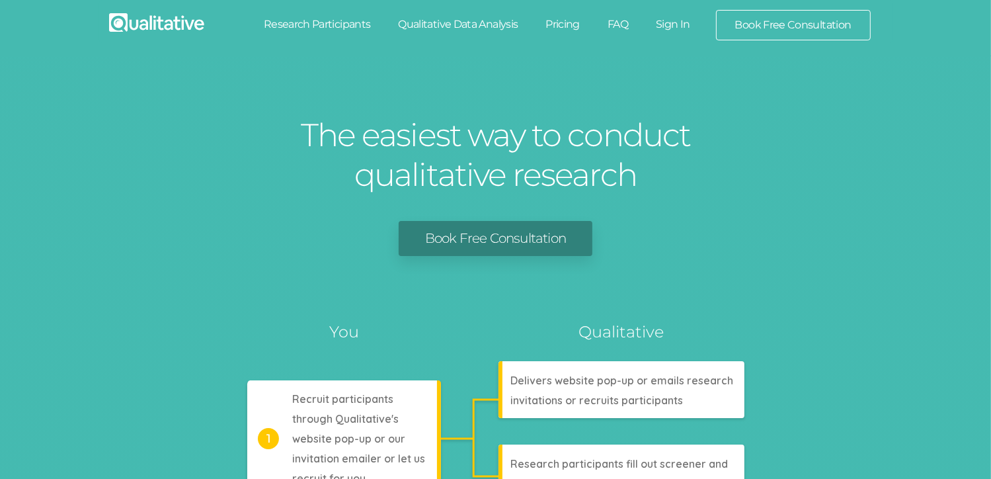
click at [672, 24] on link "Sign In" at bounding box center [673, 24] width 62 height 29
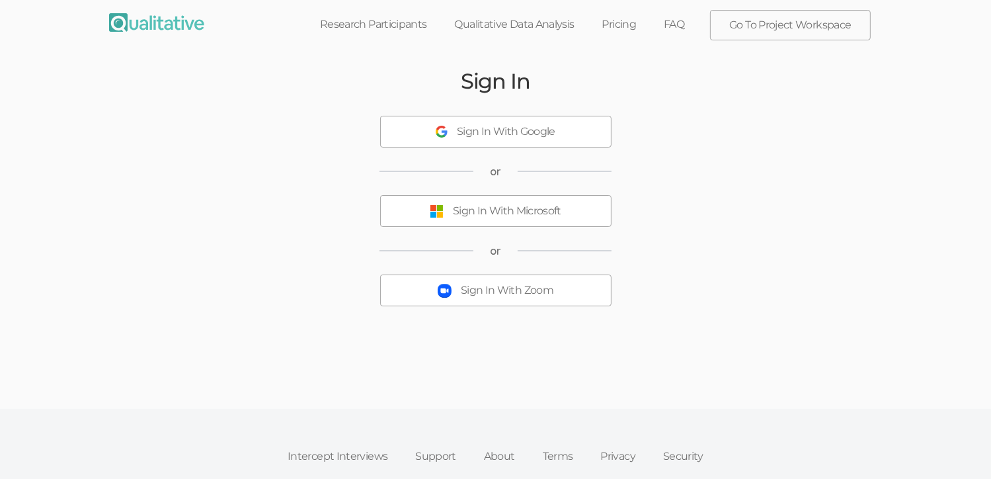
click at [515, 292] on div "Sign In With Zoom" at bounding box center [507, 290] width 93 height 15
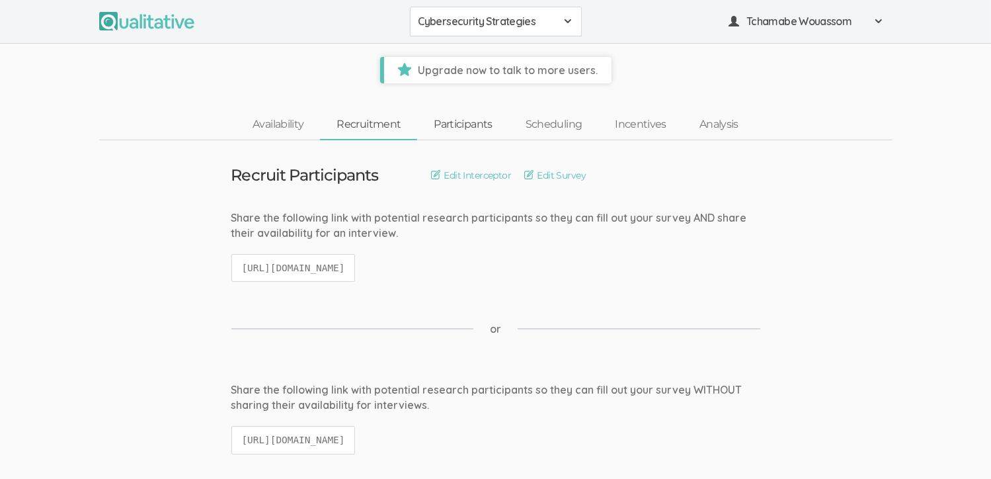
click at [450, 119] on link "Participants" at bounding box center [462, 124] width 91 height 28
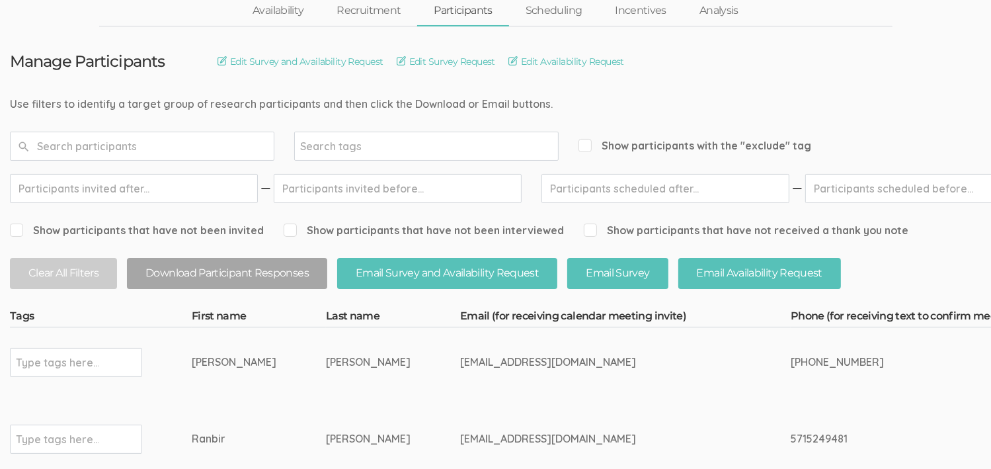
scroll to position [132, 0]
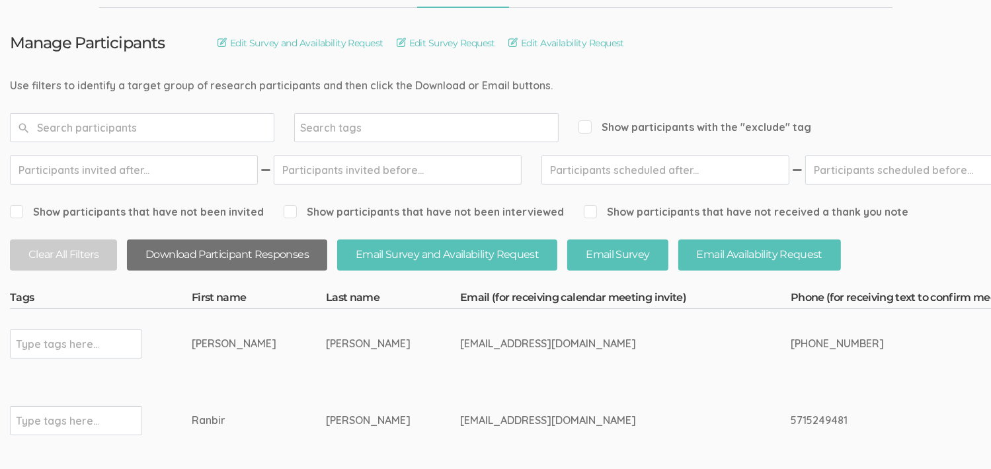
click at [254, 255] on button "Download Participant Responses" at bounding box center [227, 254] width 200 height 31
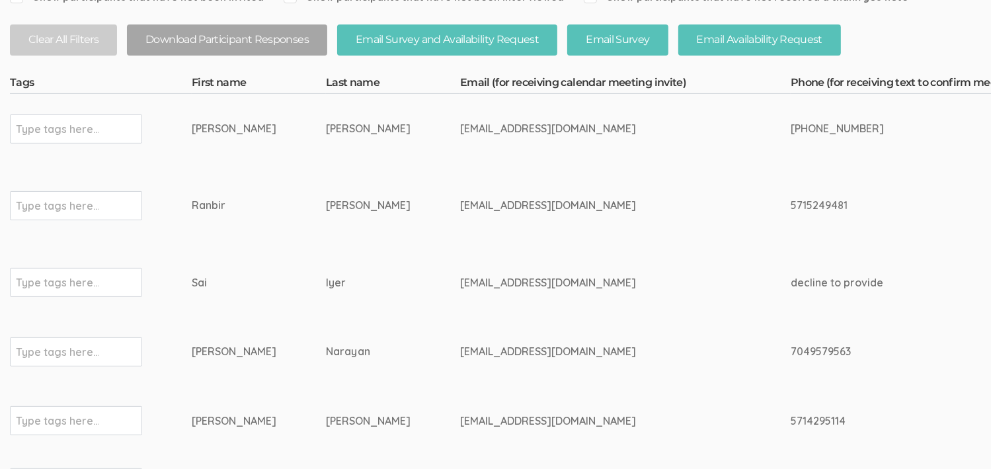
scroll to position [166, 0]
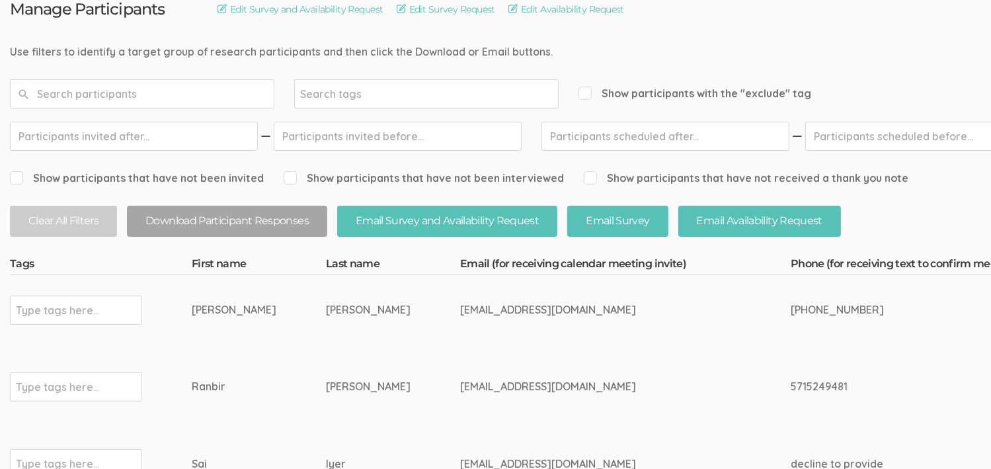
click at [290, 179] on input "Show participants that have not been interviewed" at bounding box center [288, 177] width 9 height 9
checkbox input "true"
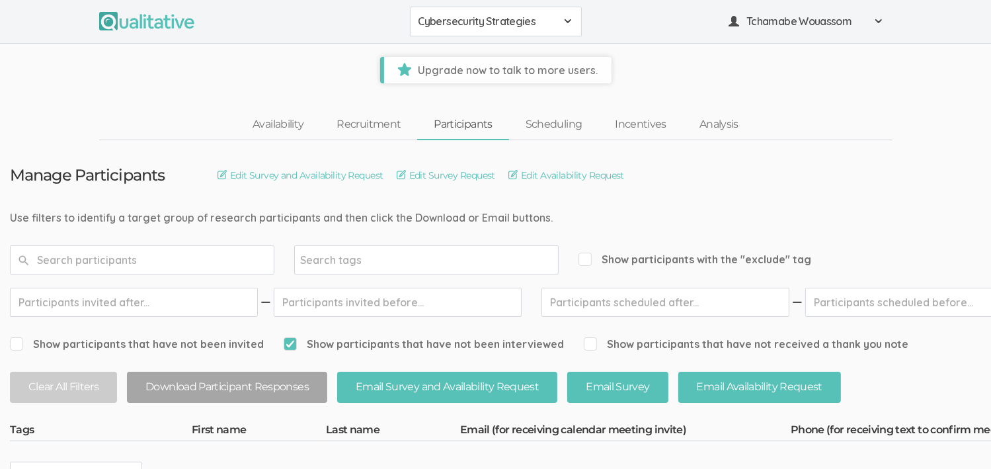
click at [18, 344] on input "Show participants that have not been invited" at bounding box center [14, 343] width 9 height 9
checkbox input "true"
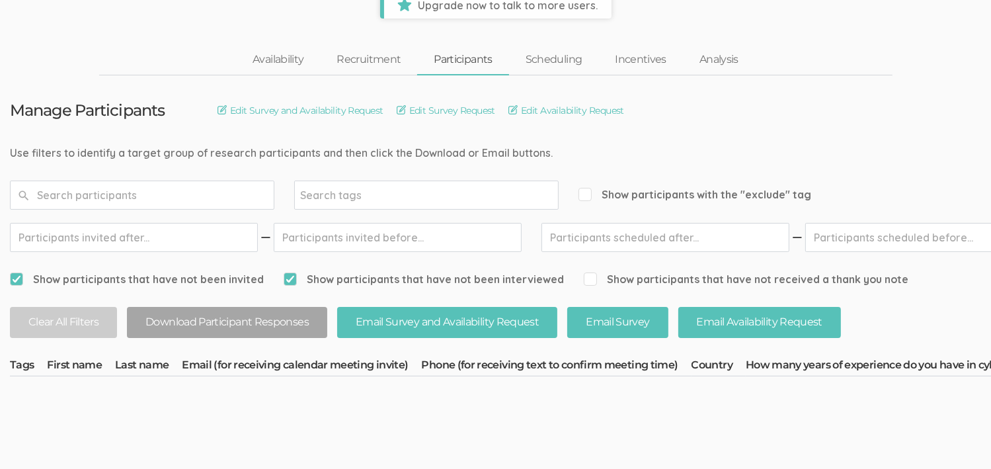
scroll to position [124, 0]
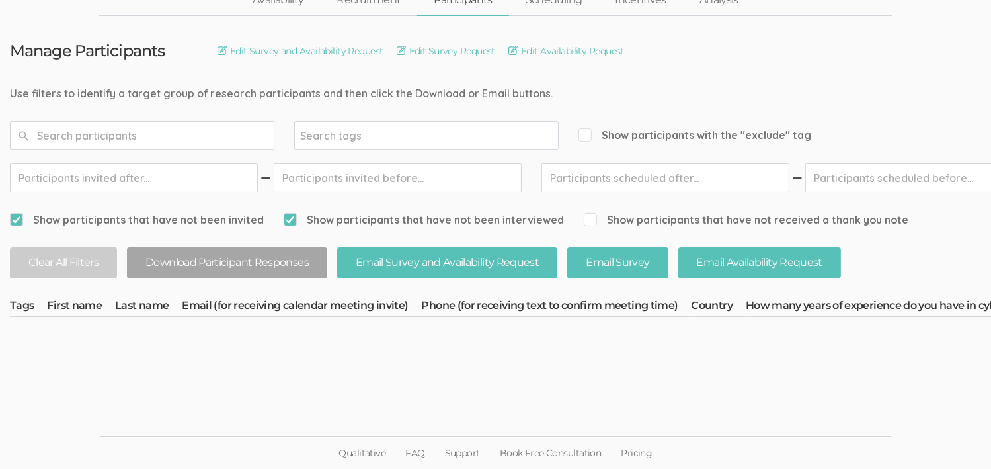
click at [292, 214] on span "Show participants that have not been interviewed" at bounding box center [424, 219] width 280 height 15
click at [292, 215] on input "Show participants that have not been interviewed" at bounding box center [288, 219] width 9 height 9
checkbox input "false"
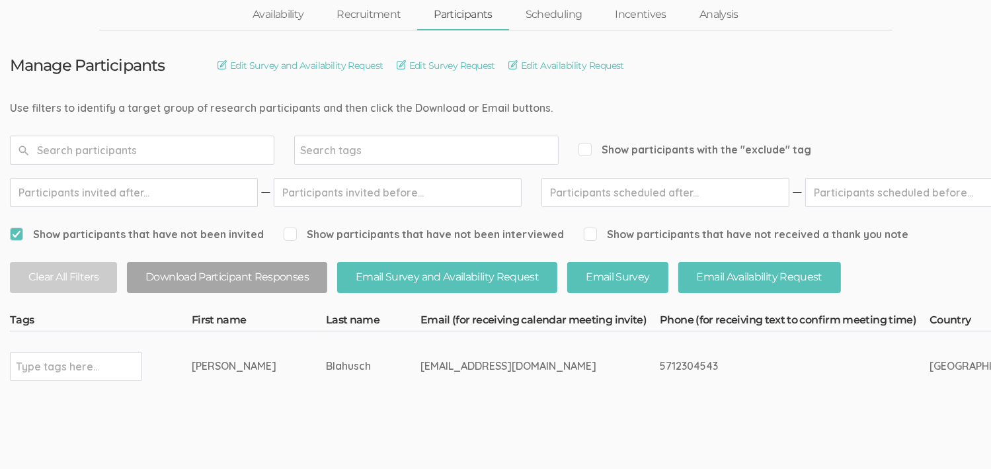
scroll to position [193, 0]
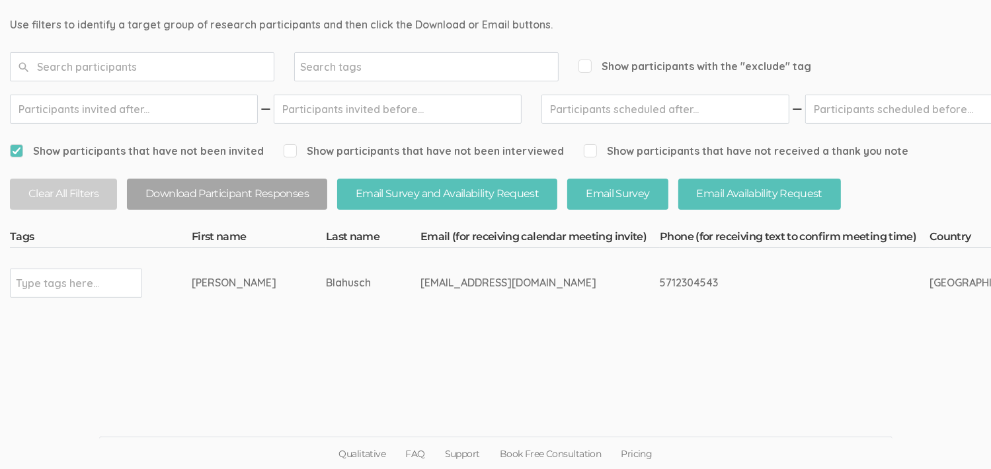
click at [24, 147] on span "Show participants that have not been invited" at bounding box center [137, 150] width 254 height 15
click at [19, 147] on input "Show participants that have not been invited" at bounding box center [14, 150] width 9 height 9
checkbox input "false"
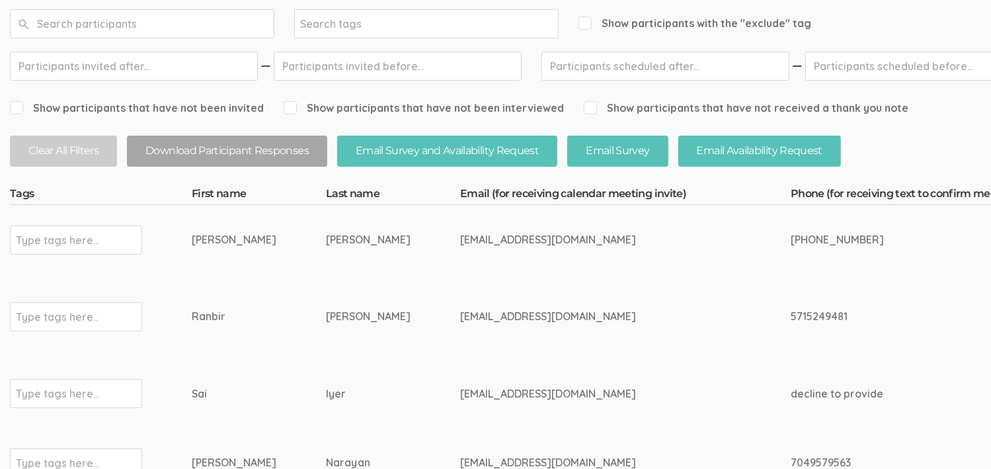
scroll to position [100, 0]
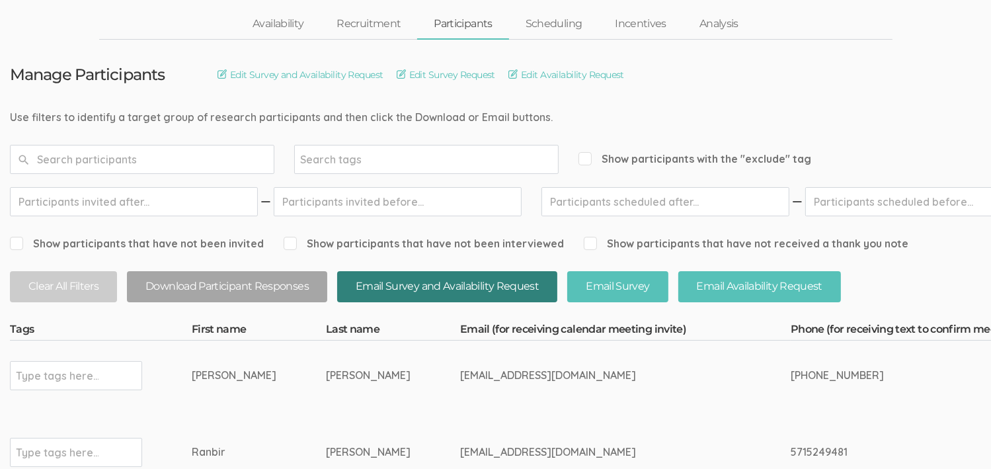
click at [493, 278] on button "Email Survey and Availability Request" at bounding box center [447, 286] width 220 height 31
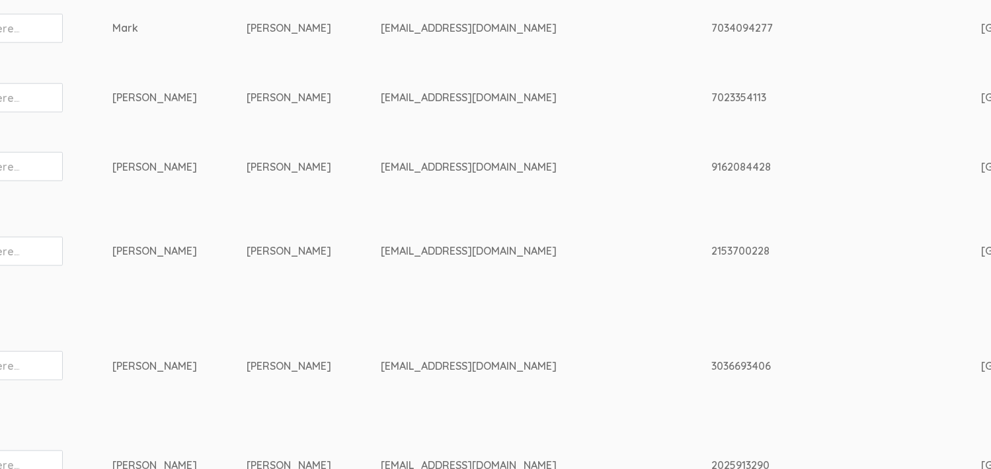
scroll to position [1488, 0]
